Goal: Book appointment/travel/reservation

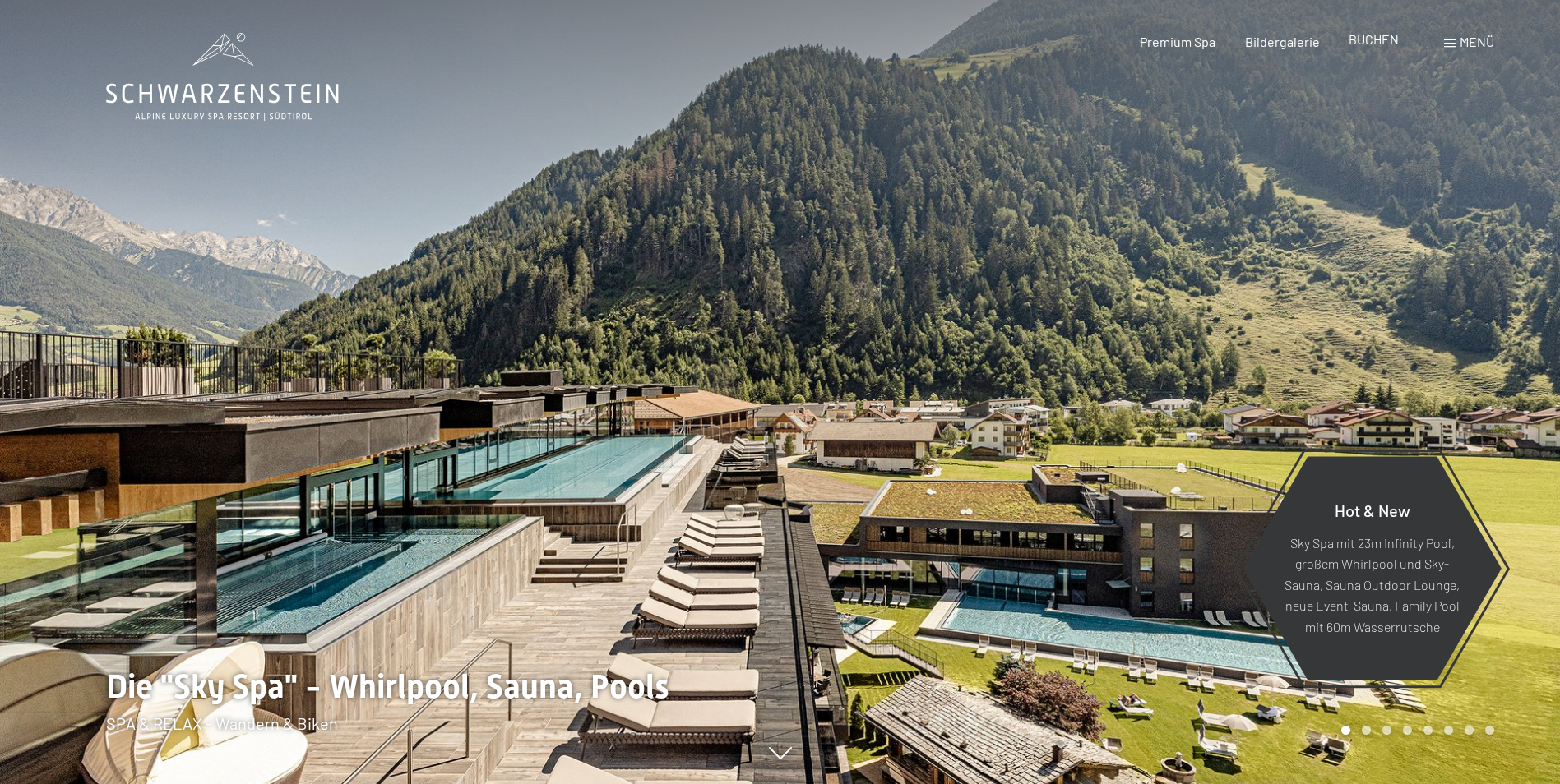
click at [1392, 41] on span "BUCHEN" at bounding box center [1374, 39] width 50 height 16
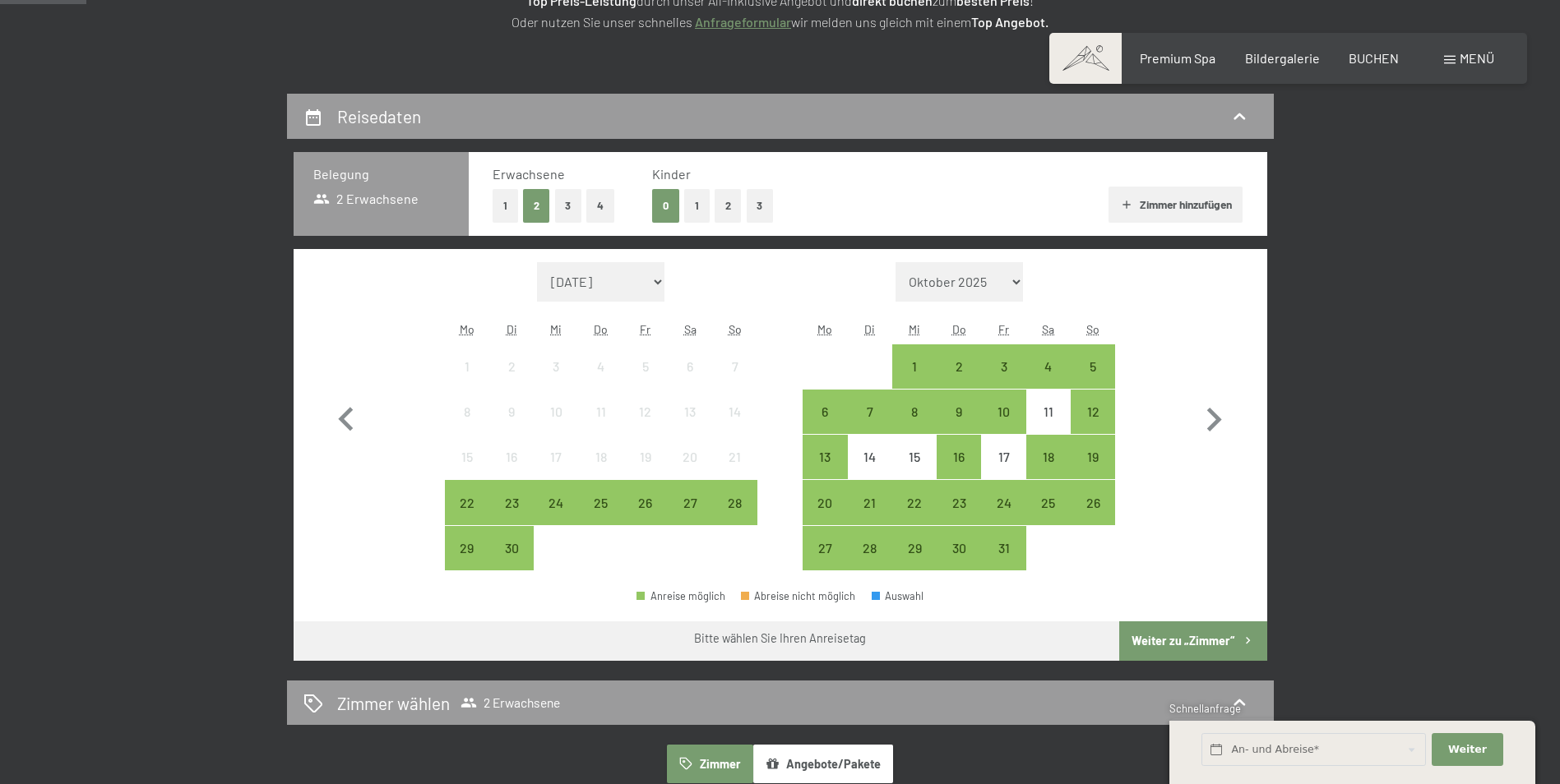
scroll to position [329, 0]
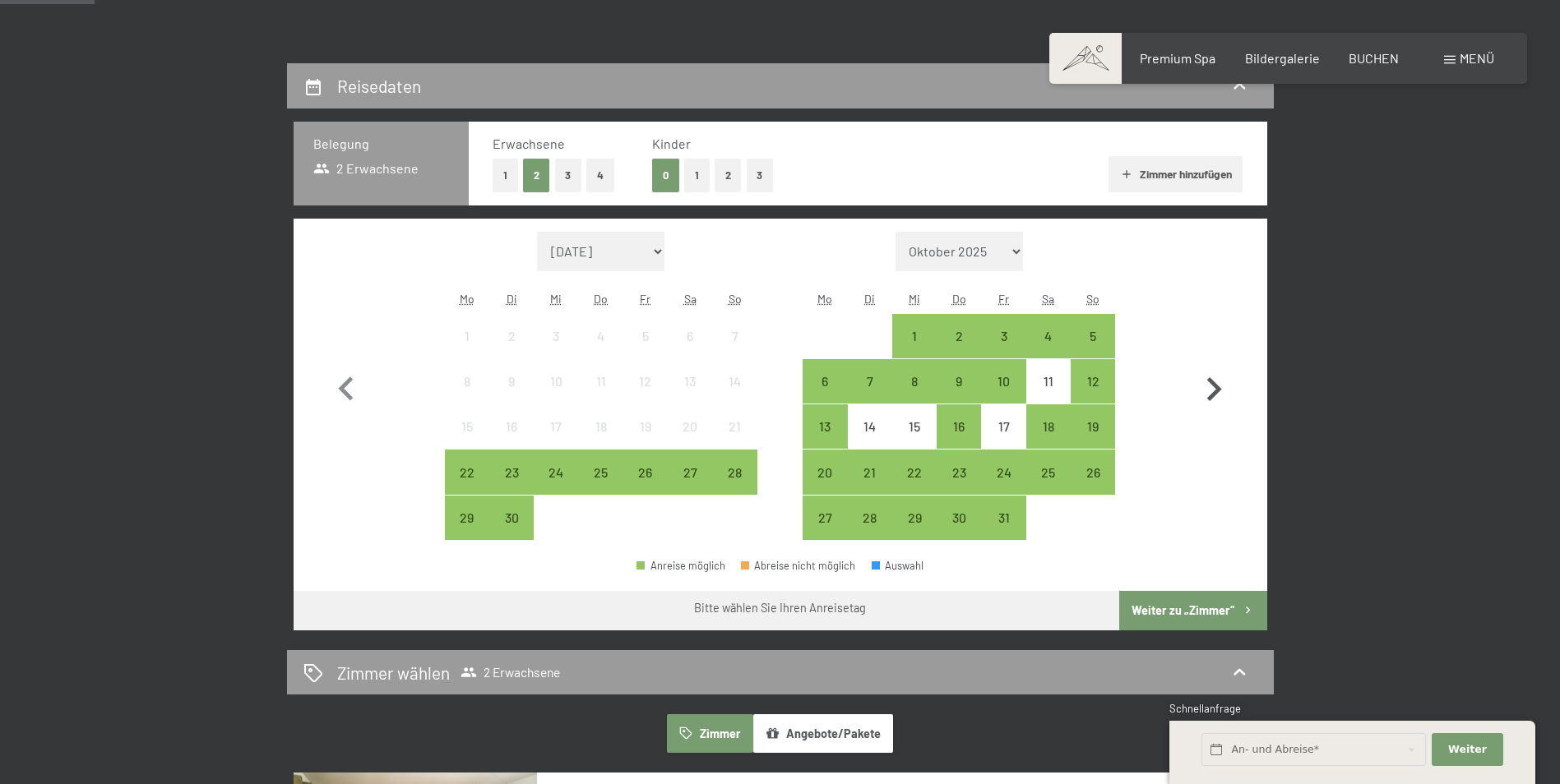
click at [1215, 384] on icon "button" at bounding box center [1214, 389] width 15 height 24
select select "2025-10-01"
select select "2025-11-01"
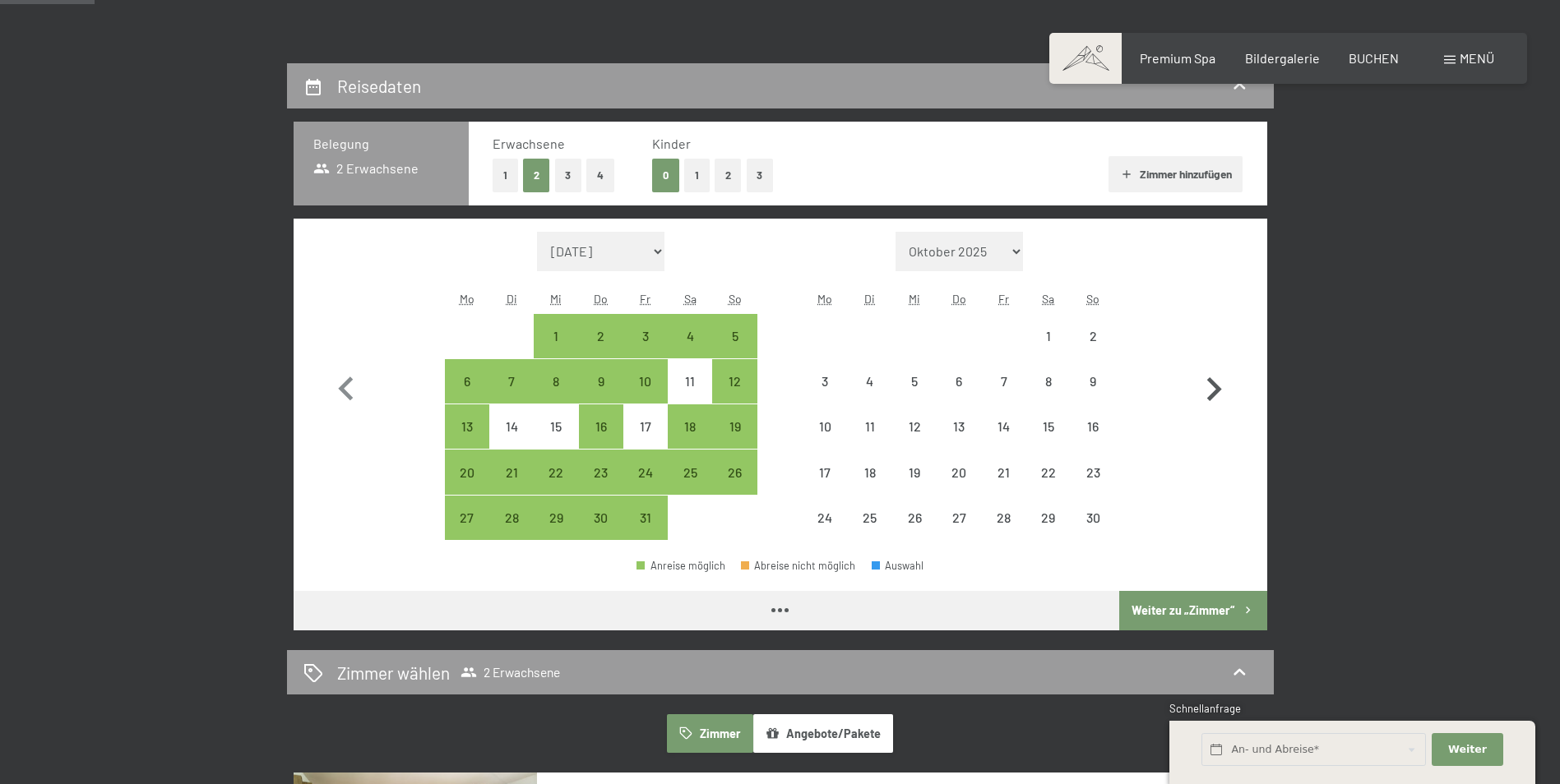
select select "2025-10-01"
select select "2025-11-01"
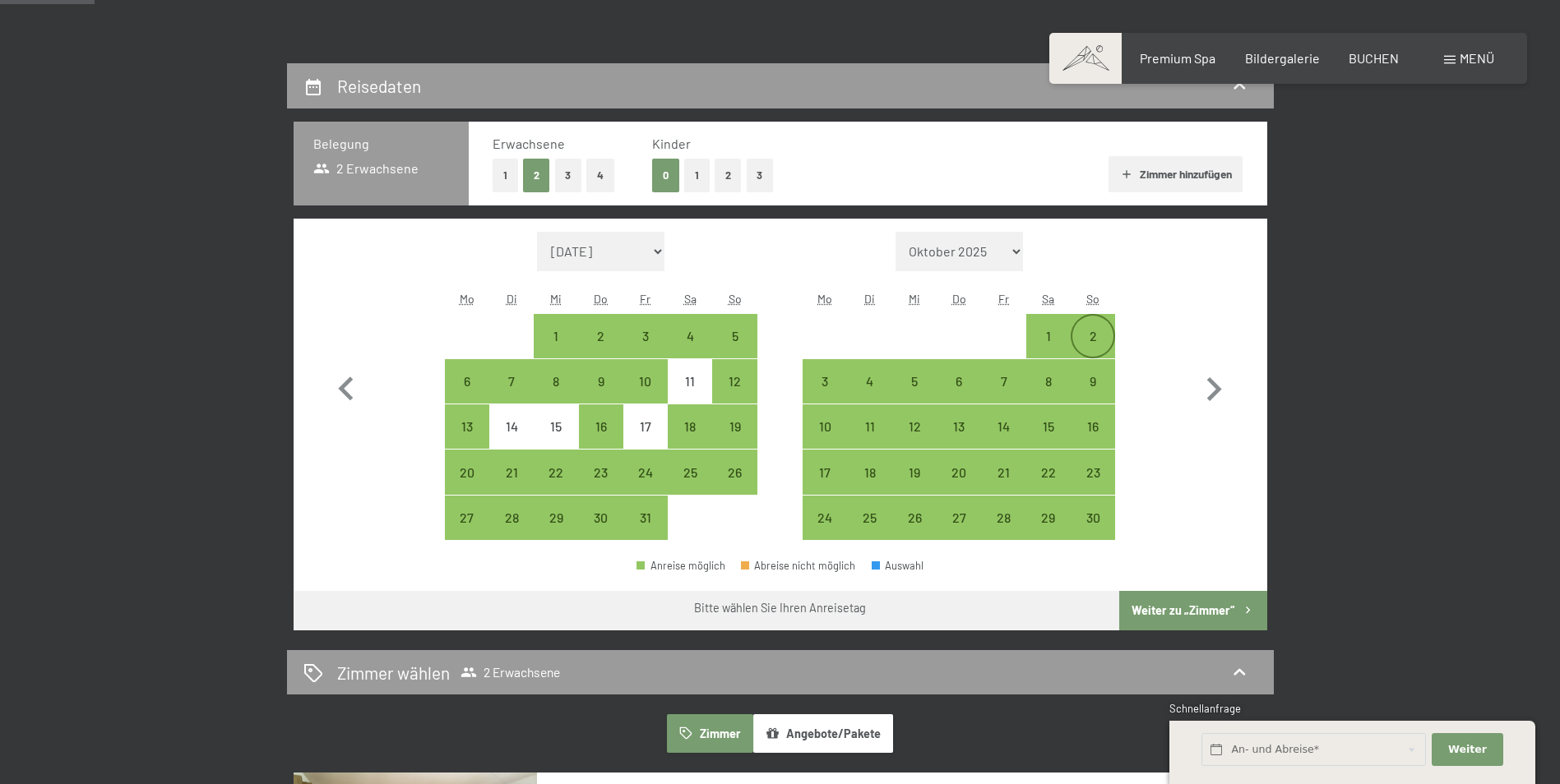
click at [1090, 333] on div "2" at bounding box center [1093, 351] width 41 height 41
select select "2025-10-01"
select select "2025-11-01"
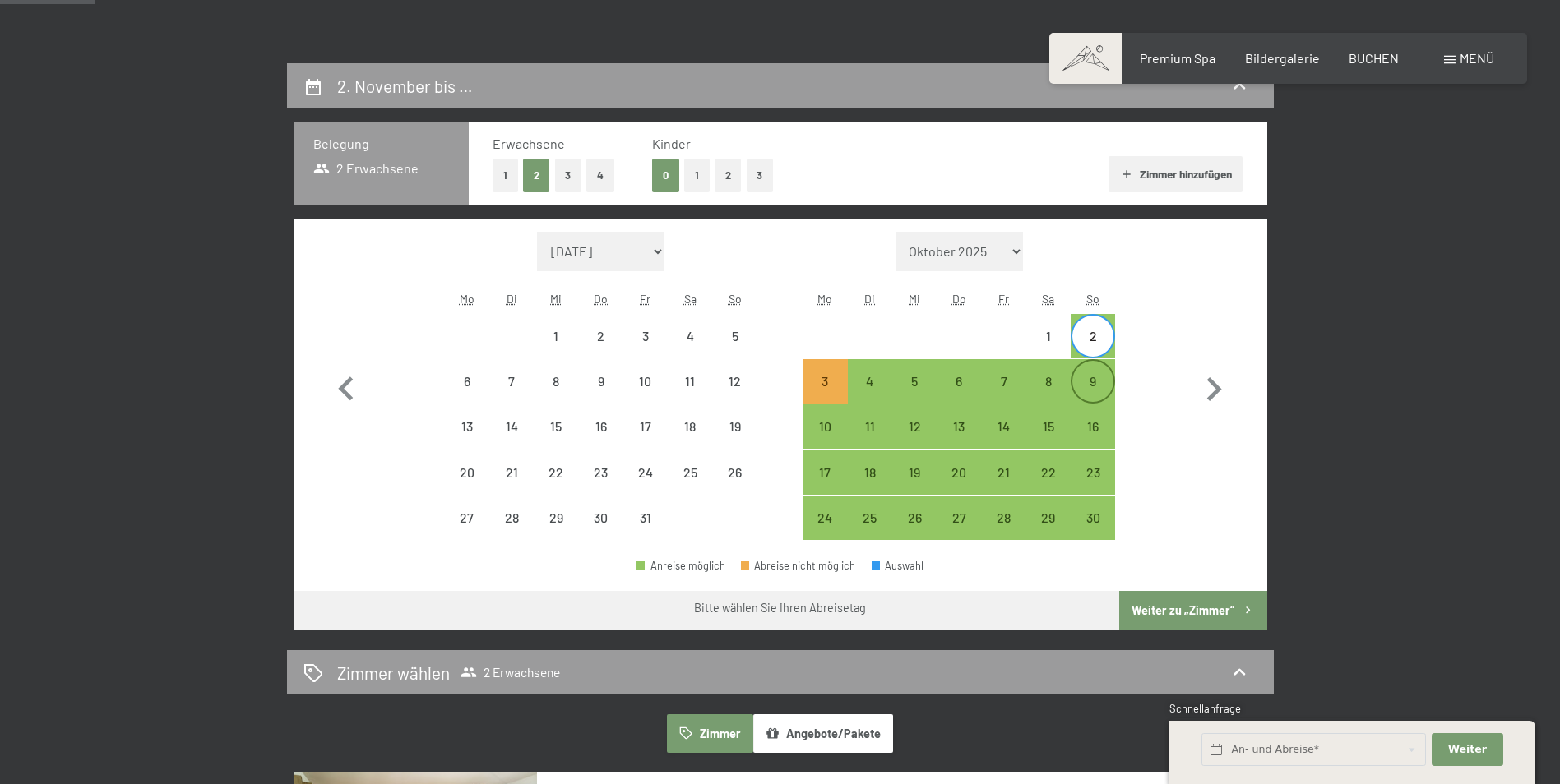
click at [1085, 385] on div "9" at bounding box center [1093, 395] width 41 height 41
select select "2025-10-01"
select select "2025-11-01"
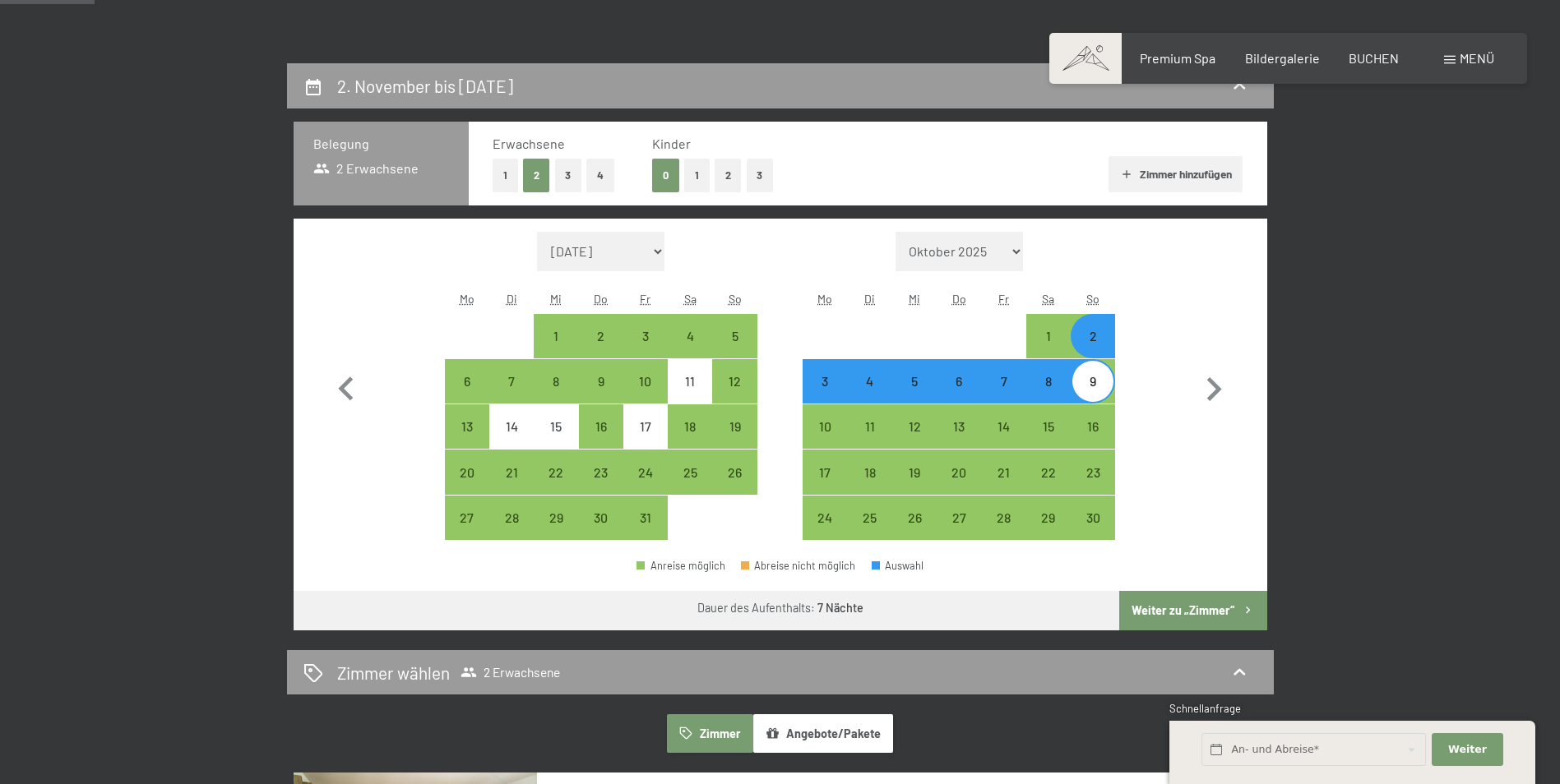
click at [833, 385] on div "3" at bounding box center [825, 395] width 41 height 41
select select "2025-10-01"
select select "2025-11-01"
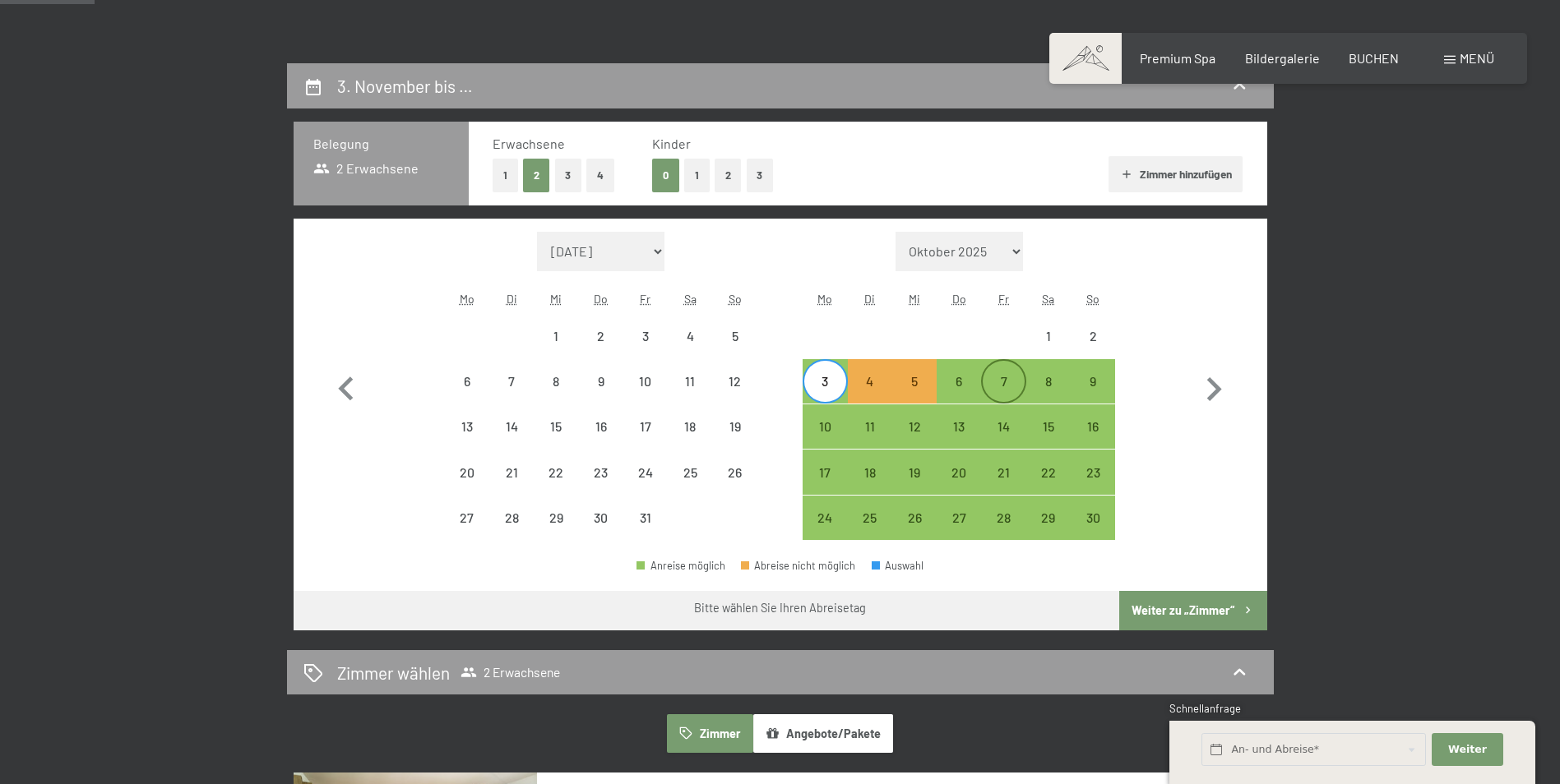
click at [1002, 378] on div "7" at bounding box center [1003, 395] width 41 height 41
select select "2025-10-01"
select select "2025-11-01"
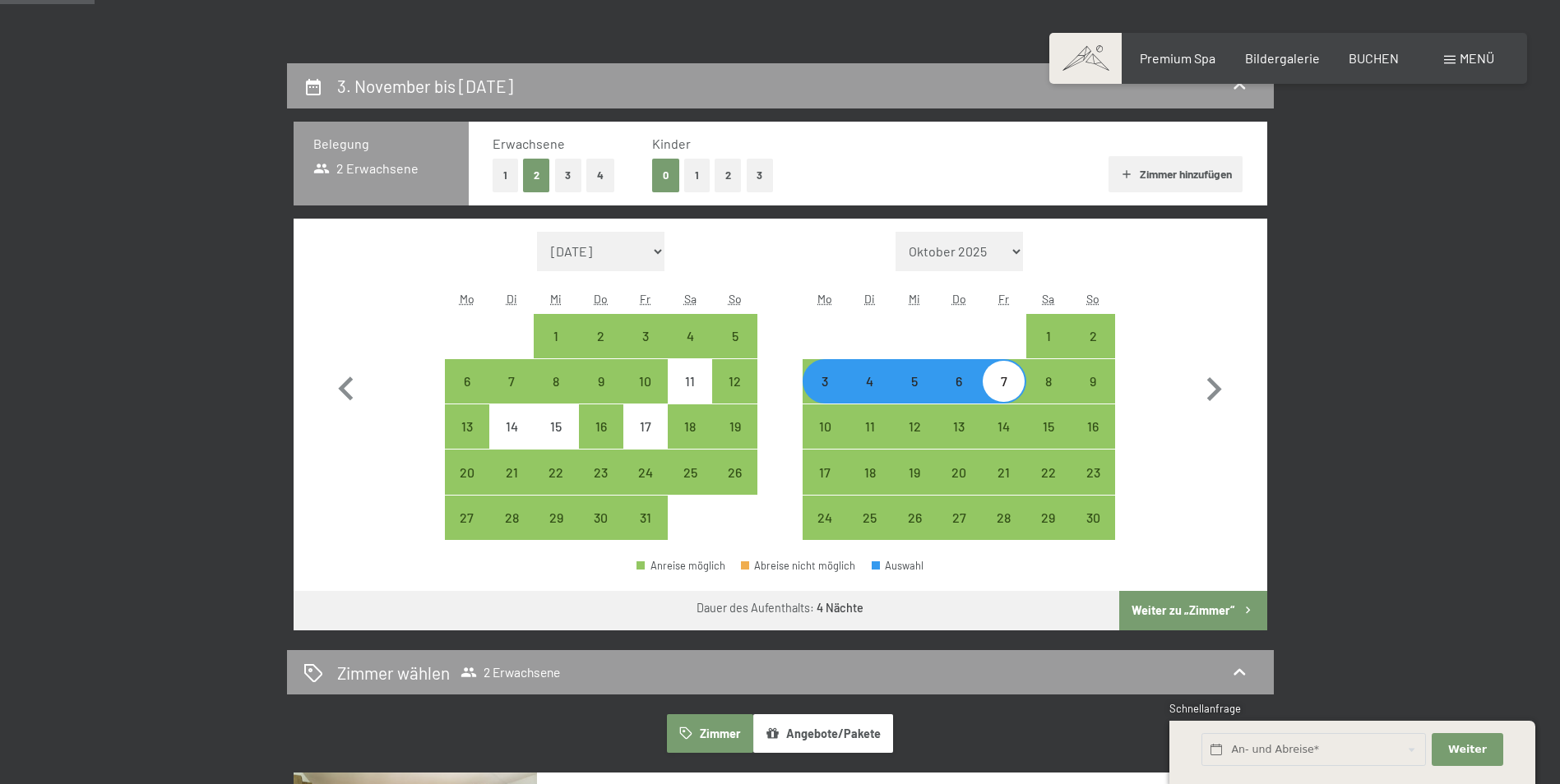
click at [1185, 609] on button "Weiter zu „Zimmer“" at bounding box center [1193, 611] width 147 height 40
select select "2025-10-01"
select select "2025-11-01"
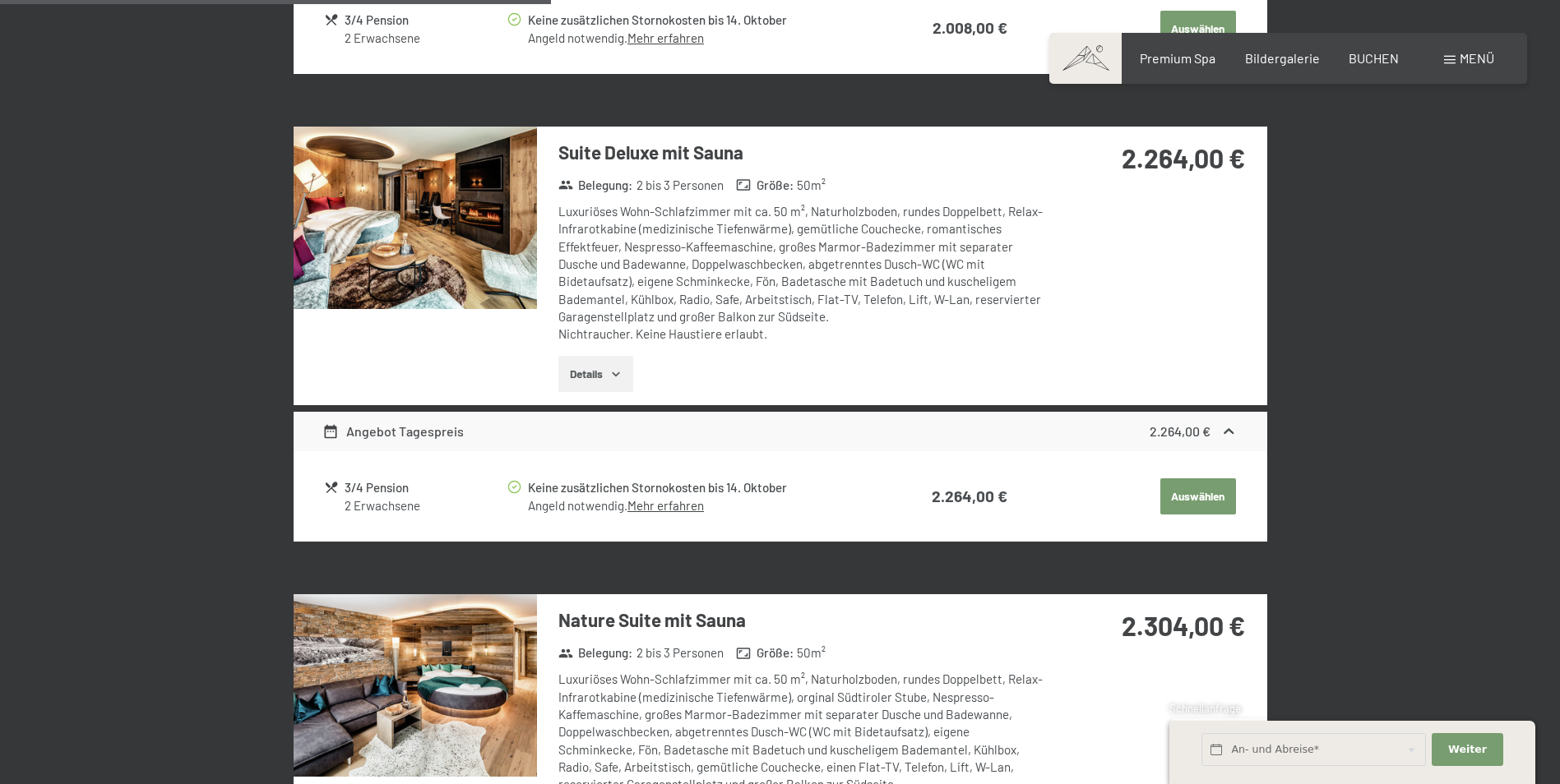
scroll to position [1214, 0]
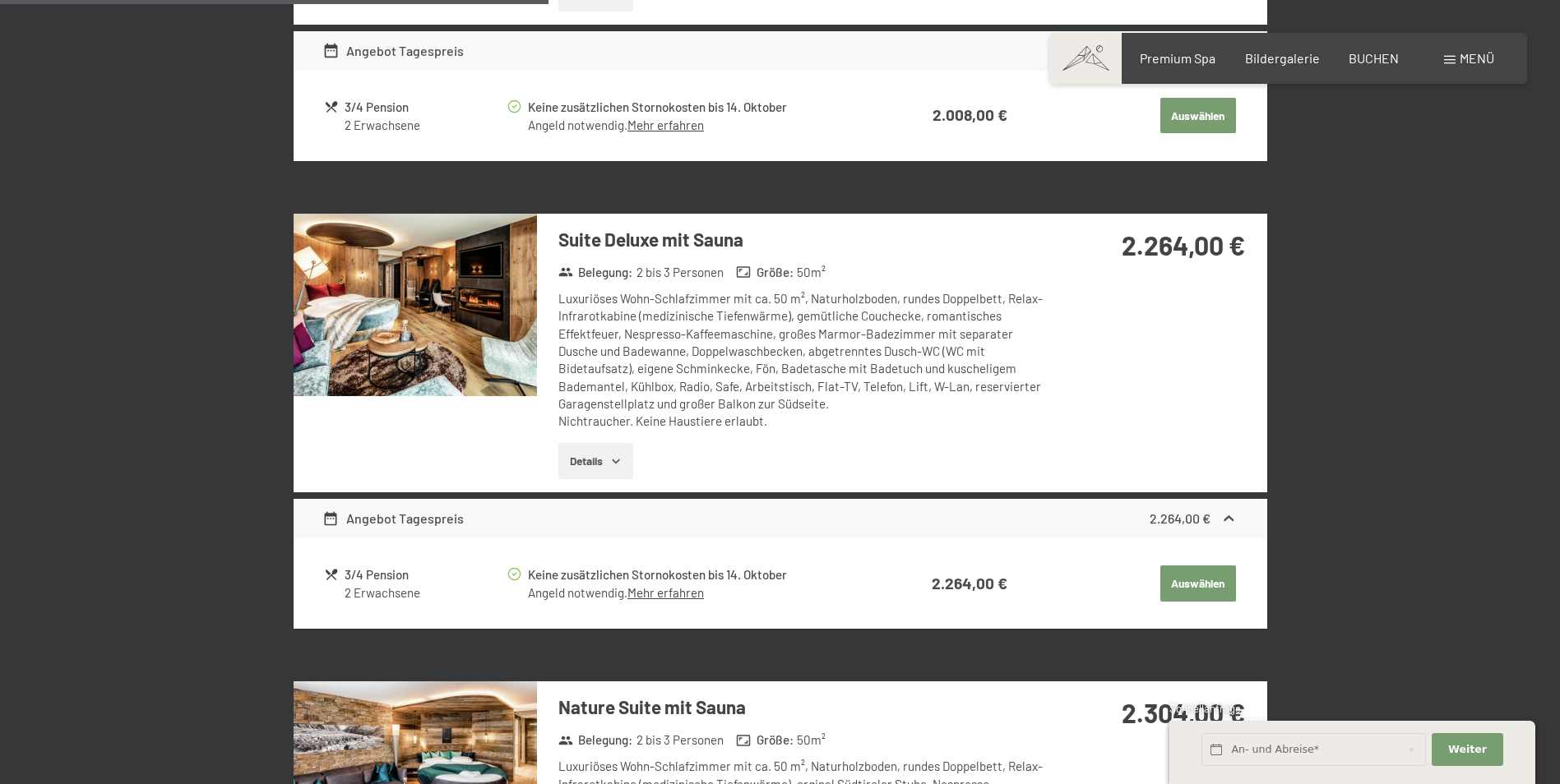
click at [374, 298] on img at bounding box center [415, 305] width 243 height 183
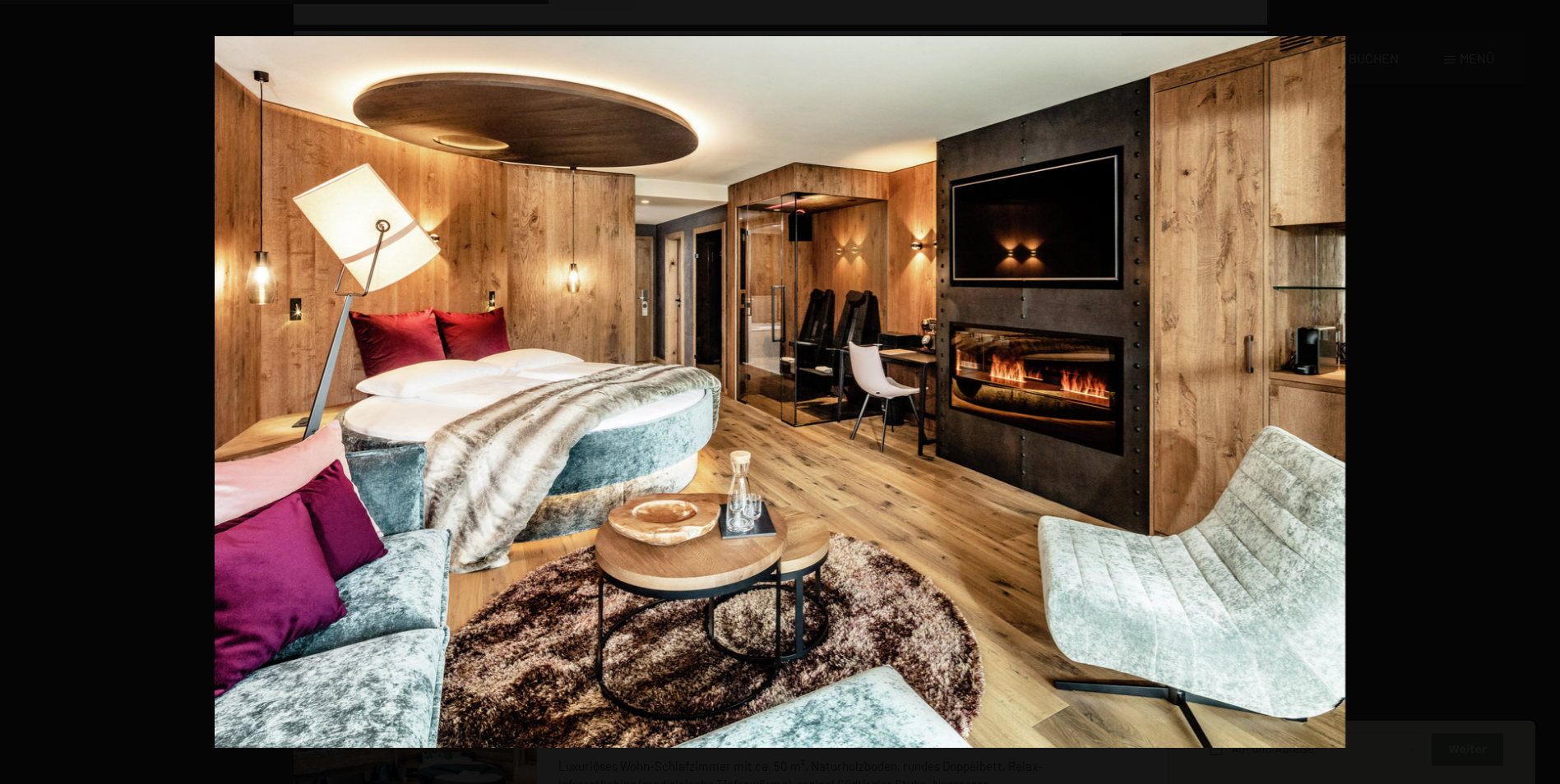
click at [1543, 395] on button "button" at bounding box center [1531, 391] width 58 height 82
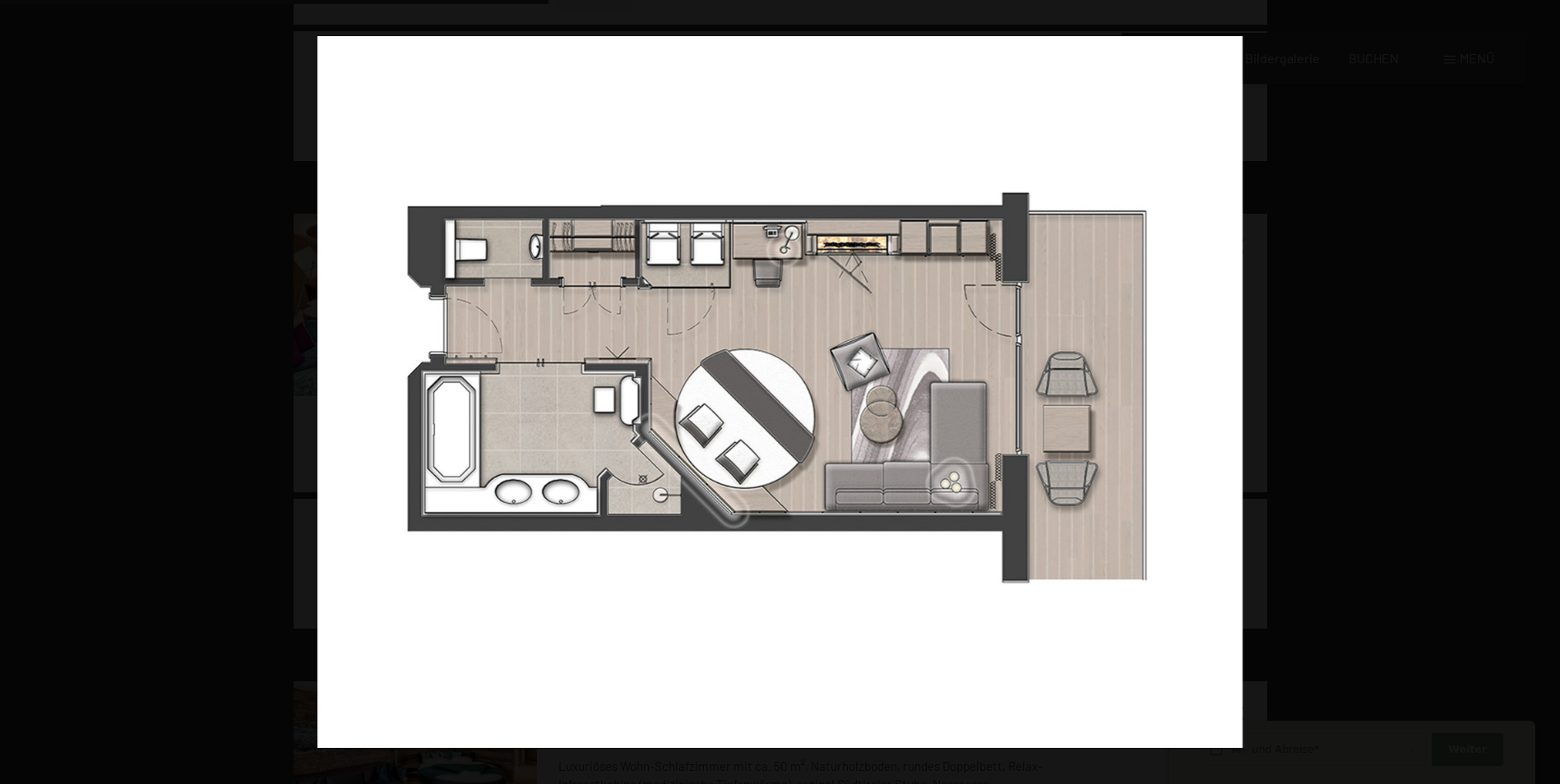
click at [1543, 395] on button "button" at bounding box center [1531, 391] width 58 height 82
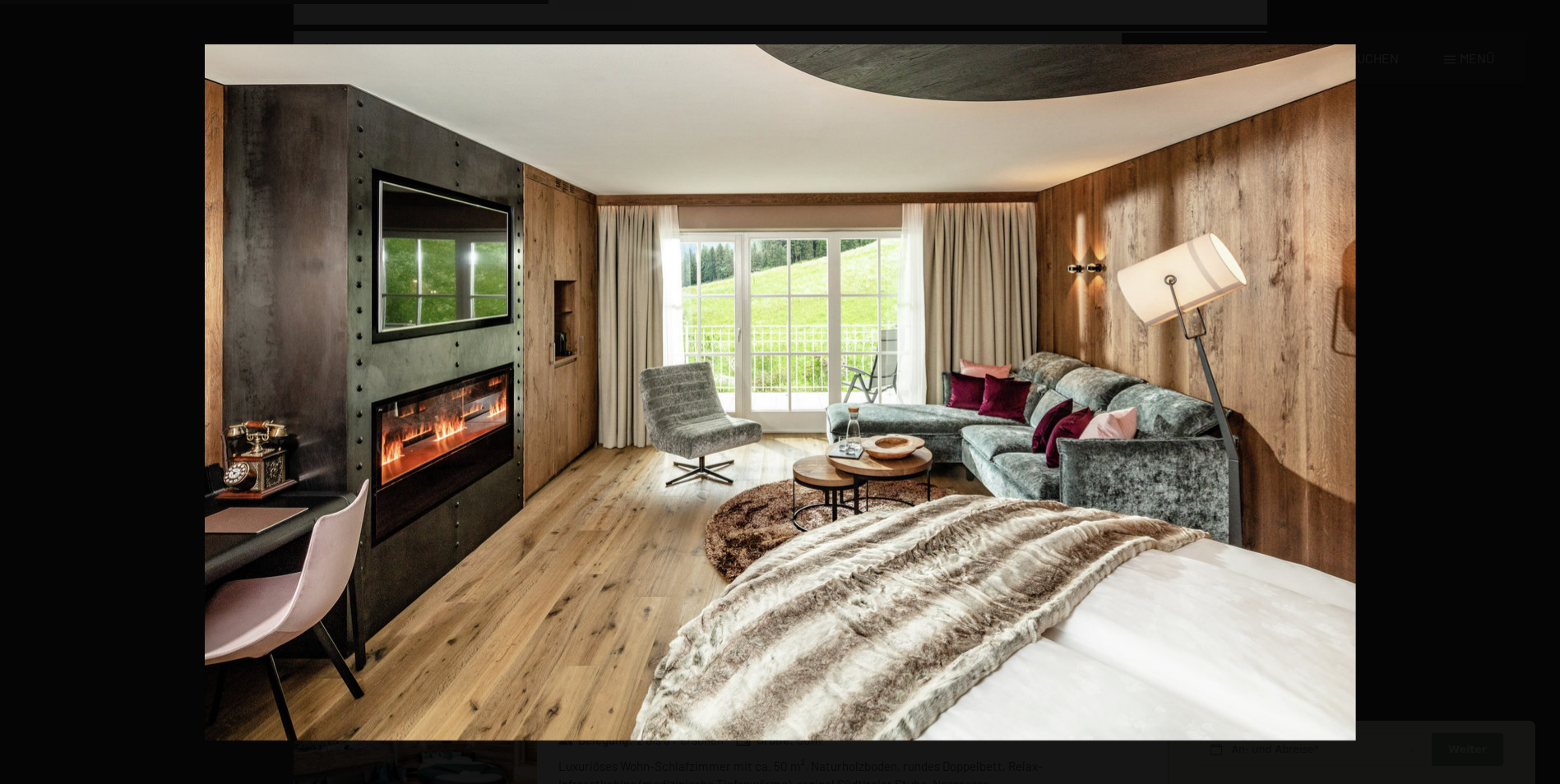
click at [1543, 395] on button "button" at bounding box center [1531, 391] width 58 height 82
